Goal: Information Seeking & Learning: Find specific fact

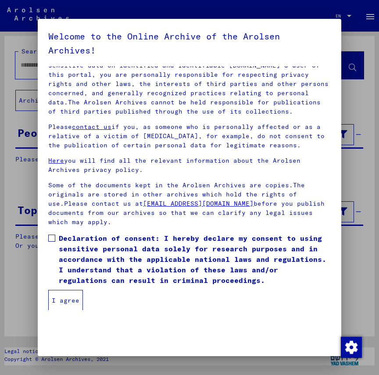
scroll to position [55, 0]
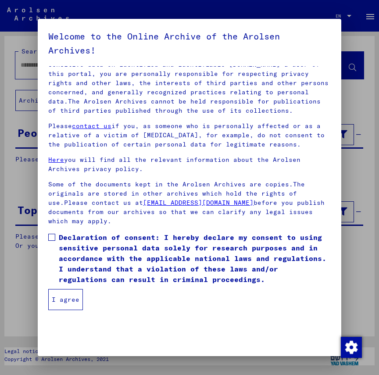
drag, startPoint x: 51, startPoint y: 236, endPoint x: 46, endPoint y: 244, distance: 9.3
click at [50, 241] on span at bounding box center [51, 237] width 7 height 7
click at [64, 300] on button "I agree" at bounding box center [65, 299] width 35 height 21
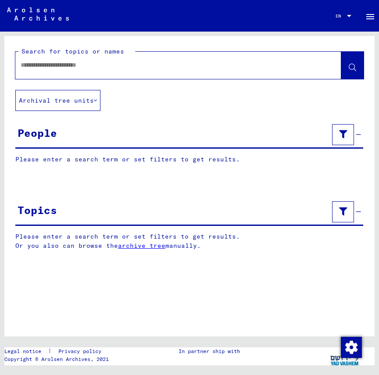
click at [23, 66] on input "text" at bounding box center [171, 65] width 300 height 9
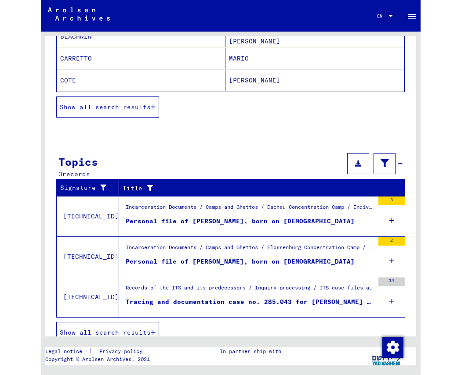
scroll to position [213, 0]
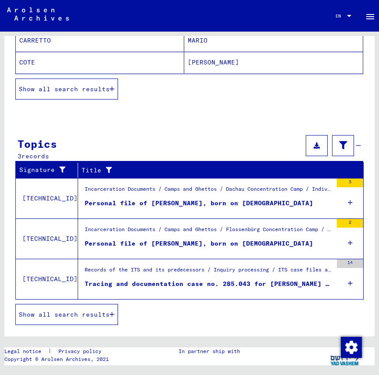
click at [343, 181] on div "3" at bounding box center [350, 183] width 26 height 9
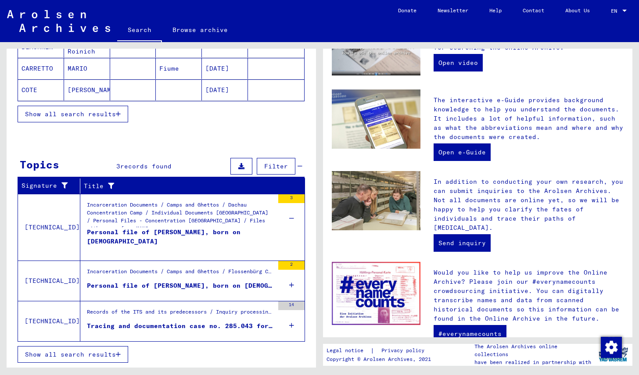
scroll to position [188, 0]
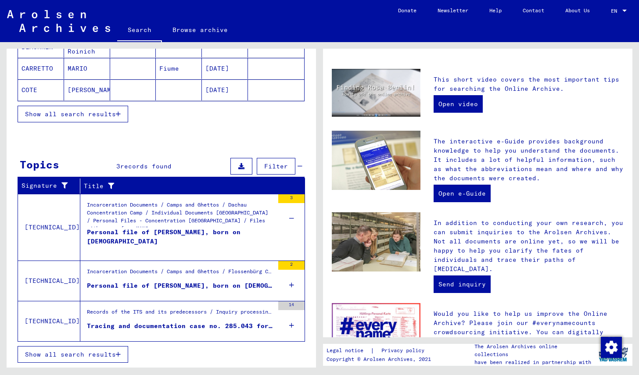
click at [178, 233] on div "Personal file of [PERSON_NAME], born on [DEMOGRAPHIC_DATA]" at bounding box center [180, 241] width 187 height 26
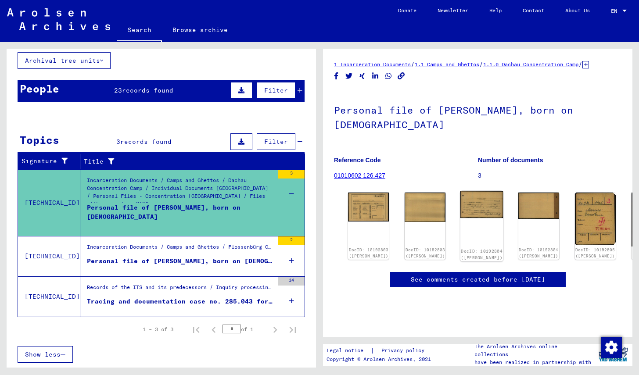
click at [379, 211] on img at bounding box center [482, 204] width 43 height 27
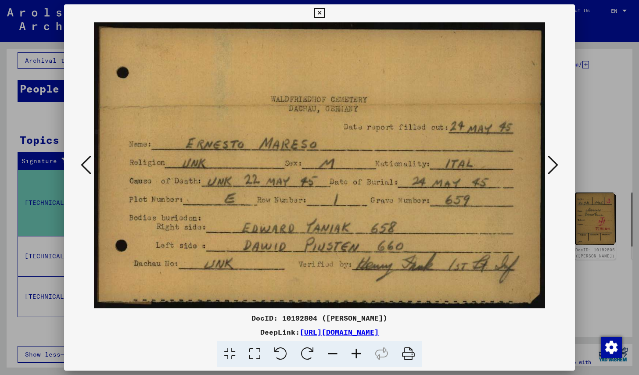
click at [322, 13] on icon at bounding box center [319, 13] width 10 height 11
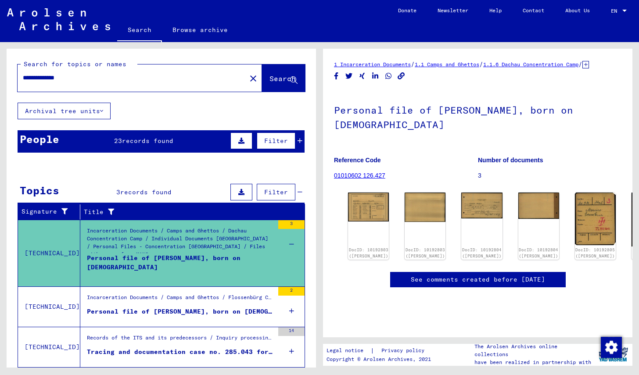
drag, startPoint x: 81, startPoint y: 79, endPoint x: -7, endPoint y: 76, distance: 88.4
click at [0, 76] on html "**********" at bounding box center [319, 187] width 639 height 375
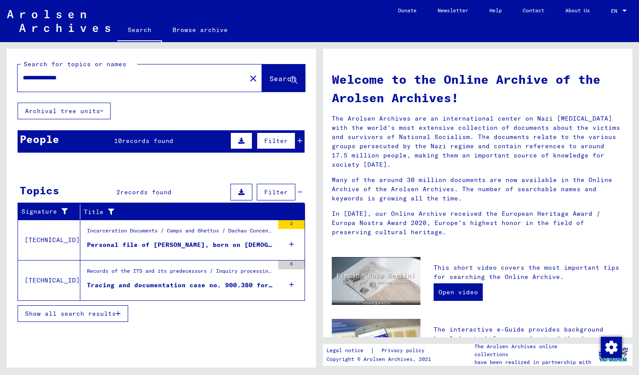
click at [287, 223] on mat-cell at bounding box center [276, 231] width 56 height 21
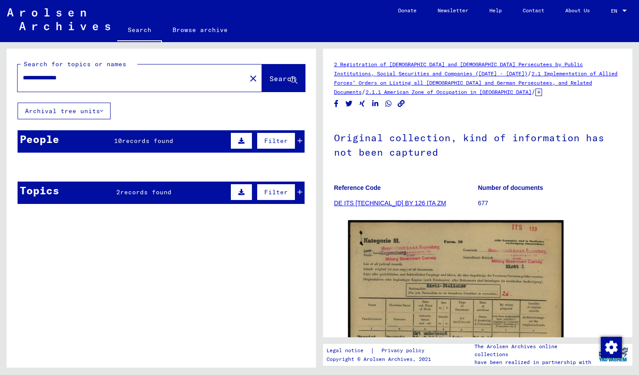
click at [298, 140] on icon at bounding box center [300, 141] width 5 height 6
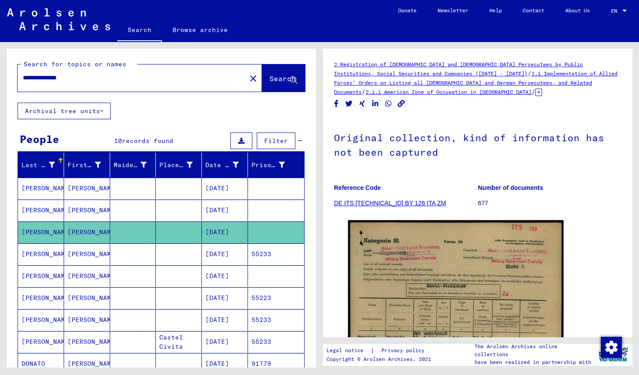
click at [254, 252] on mat-cell "55233" at bounding box center [276, 255] width 56 height 22
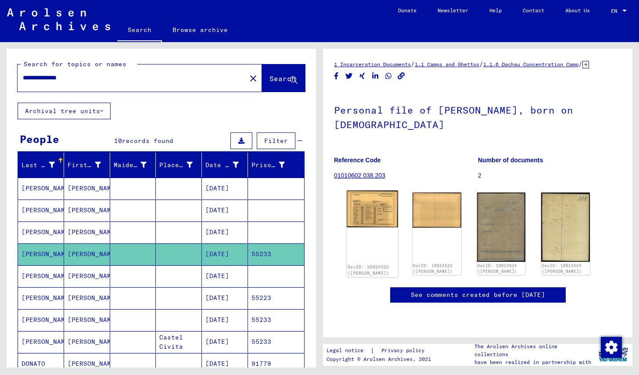
click at [363, 218] on img at bounding box center [372, 209] width 51 height 37
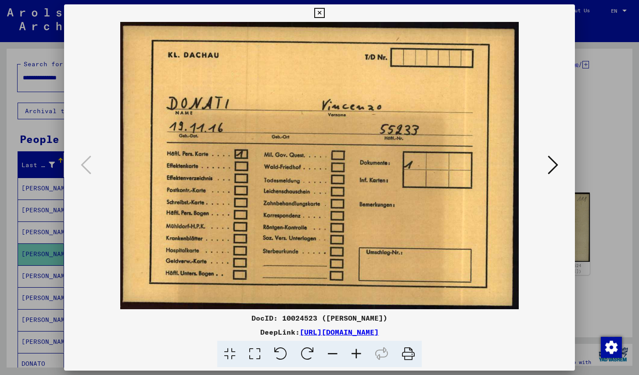
click at [379, 164] on icon at bounding box center [553, 165] width 11 height 21
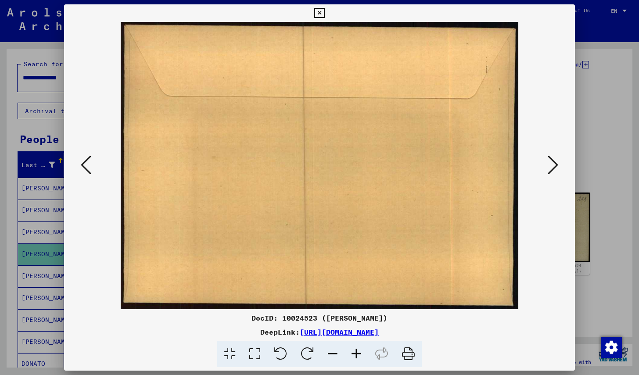
click at [379, 164] on icon at bounding box center [553, 165] width 11 height 21
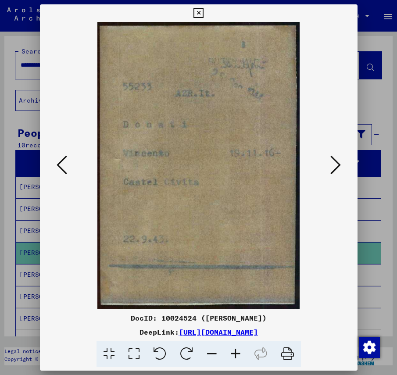
drag, startPoint x: 200, startPoint y: 9, endPoint x: 200, endPoint y: 15, distance: 5.7
click at [200, 10] on icon at bounding box center [199, 13] width 10 height 11
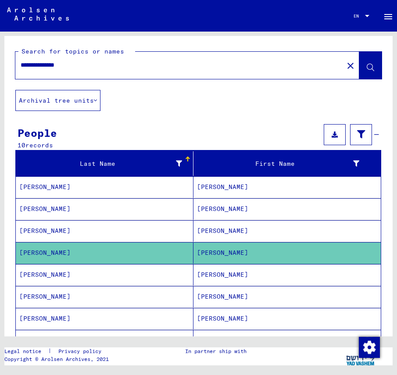
drag, startPoint x: 83, startPoint y: 64, endPoint x: -35, endPoint y: 70, distance: 117.8
click at [0, 70] on html "**********" at bounding box center [198, 187] width 397 height 375
type input "**********"
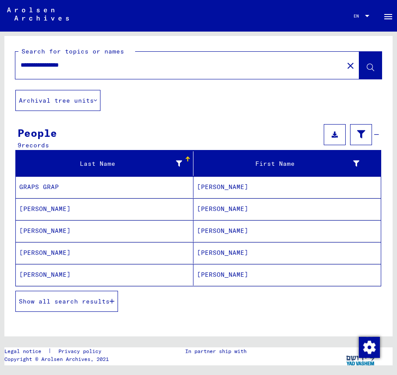
click at [211, 208] on mat-cell "[PERSON_NAME]" at bounding box center [288, 210] width 188 height 22
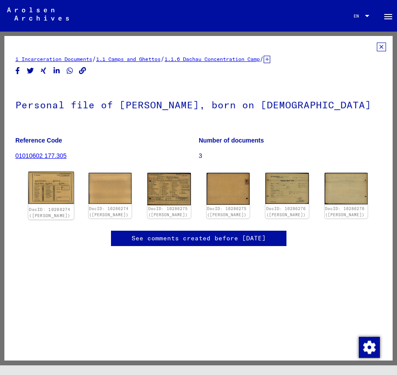
click at [50, 190] on img at bounding box center [51, 188] width 45 height 32
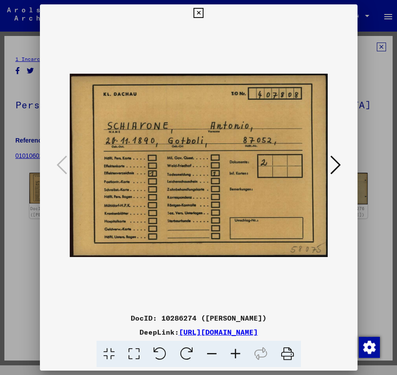
click at [338, 163] on icon at bounding box center [336, 165] width 11 height 21
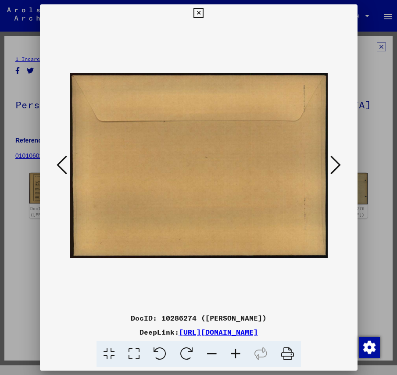
click at [338, 164] on icon at bounding box center [336, 165] width 11 height 21
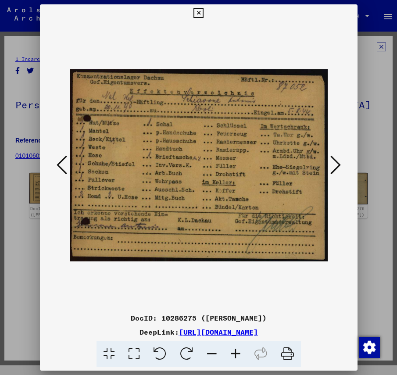
click at [338, 164] on icon at bounding box center [336, 165] width 11 height 21
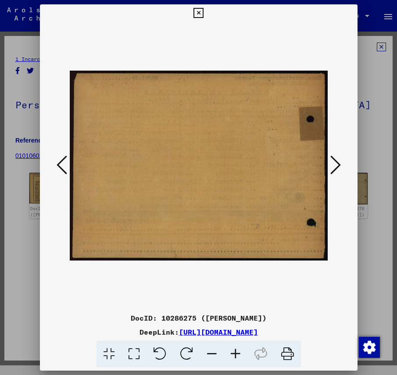
click at [338, 164] on icon at bounding box center [336, 165] width 11 height 21
